Goal: Information Seeking & Learning: Understand process/instructions

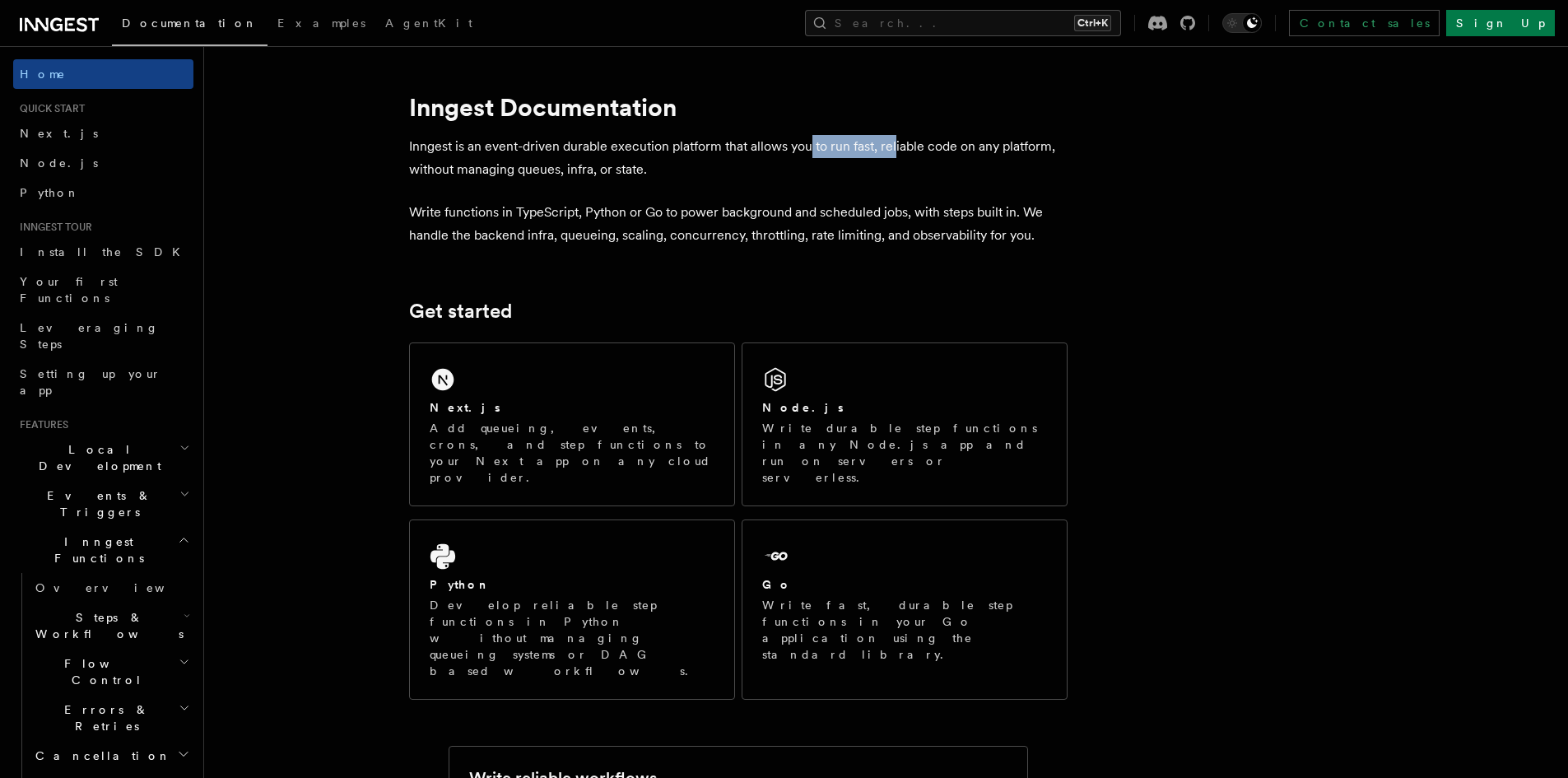
drag, startPoint x: 808, startPoint y: 148, endPoint x: 901, endPoint y: 147, distance: 93.0
click at [899, 147] on p "Inngest is an event-driven durable execution platform that allows you to run fa…" at bounding box center [738, 158] width 659 height 46
click at [901, 147] on p "Inngest is an event-driven durable execution platform that allows you to run fa…" at bounding box center [738, 158] width 659 height 46
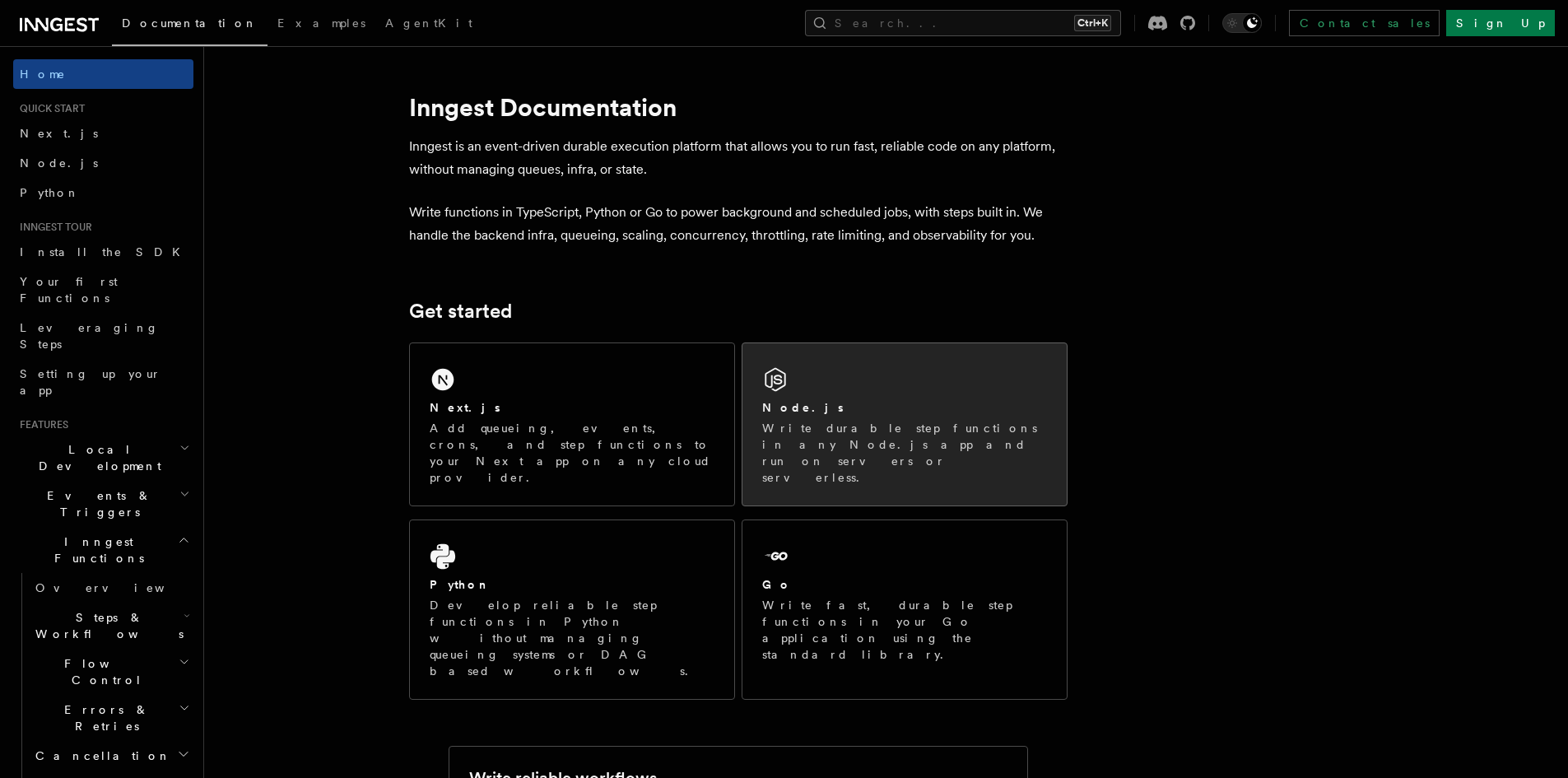
click at [877, 418] on div "Node.js Write durable step functions in any Node.js app and run on servers or s…" at bounding box center [904, 442] width 285 height 86
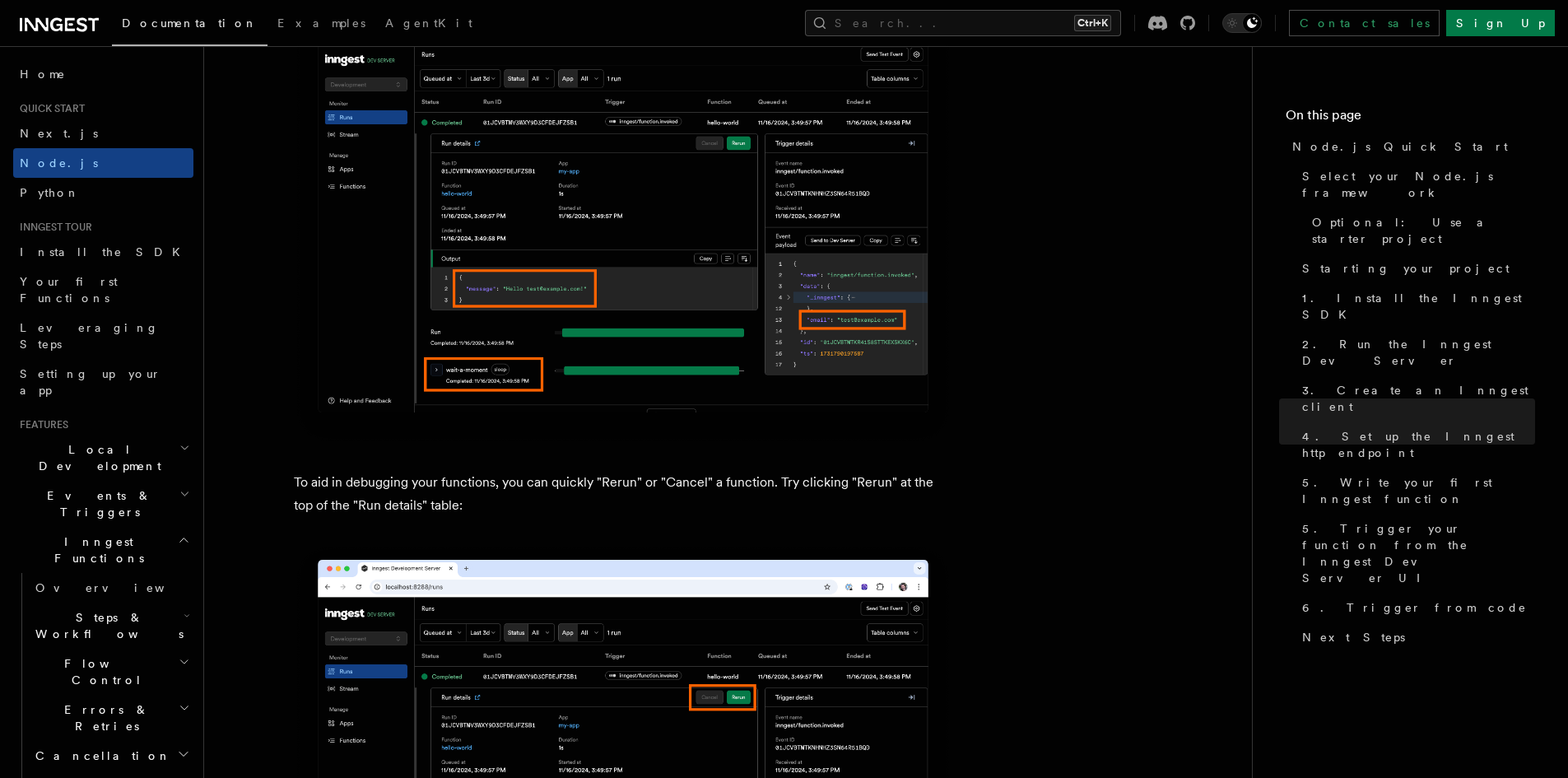
scroll to position [6914, 0]
